Goal: Find specific page/section: Find specific page/section

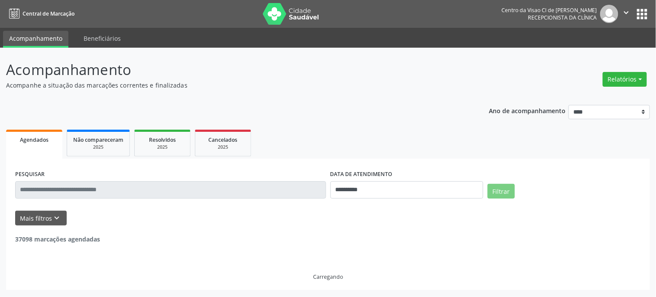
click at [89, 181] on input "text" at bounding box center [170, 189] width 311 height 17
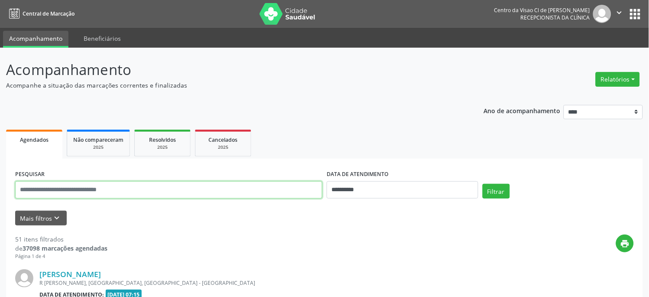
click at [89, 181] on input "text" at bounding box center [168, 189] width 307 height 17
type input "******"
click at [482, 184] on button "Filtrar" at bounding box center [495, 191] width 27 height 15
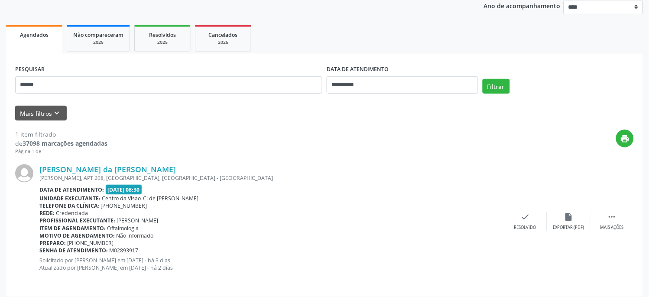
scroll to position [110, 0]
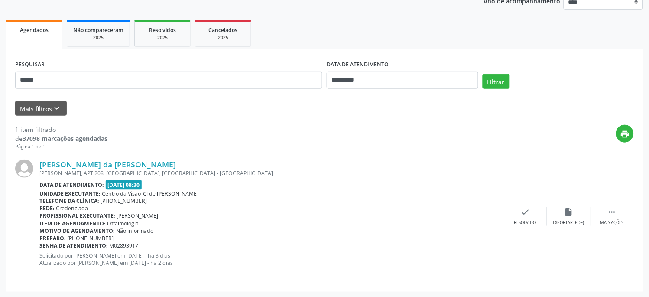
drag, startPoint x: 116, startPoint y: 215, endPoint x: 198, endPoint y: 216, distance: 82.3
click at [198, 216] on div "Profissional executante: [PERSON_NAME]" at bounding box center [271, 215] width 464 height 7
click at [227, 153] on div "[PERSON_NAME] da [PERSON_NAME] [PERSON_NAME][STREET_ADDRESS] Data de atendiment…" at bounding box center [324, 216] width 618 height 132
drag, startPoint x: 153, startPoint y: 165, endPoint x: 39, endPoint y: 158, distance: 114.1
click at [39, 158] on div "[PERSON_NAME] da [PERSON_NAME] [PERSON_NAME][STREET_ADDRESS] Data de atendiment…" at bounding box center [324, 216] width 618 height 132
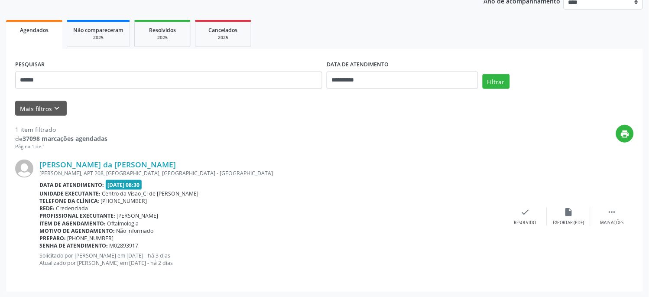
copy link "[PERSON_NAME] da [PERSON_NAME]"
